Goal: Task Accomplishment & Management: Use online tool/utility

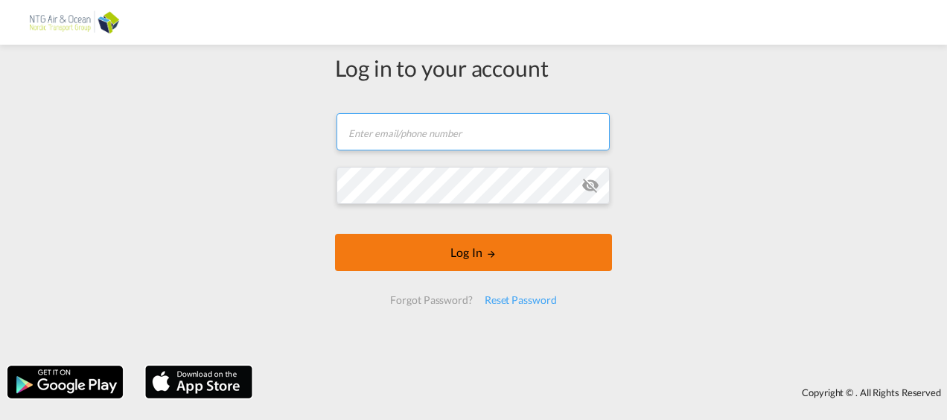
type input "[EMAIL_ADDRESS][PERSON_NAME][DOMAIN_NAME]"
click at [466, 255] on button "Log In" at bounding box center [473, 252] width 277 height 37
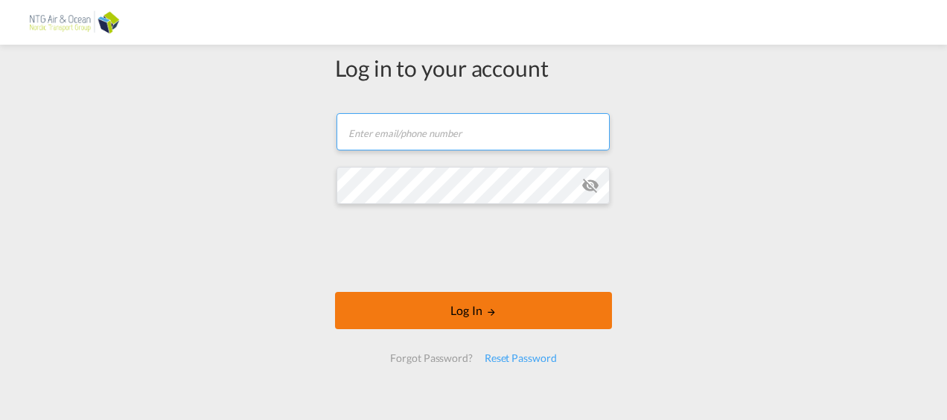
type input "[EMAIL_ADDRESS][PERSON_NAME][DOMAIN_NAME]"
click at [486, 313] on md-icon "LOGIN" at bounding box center [491, 312] width 10 height 10
